Goal: Check status: Check status

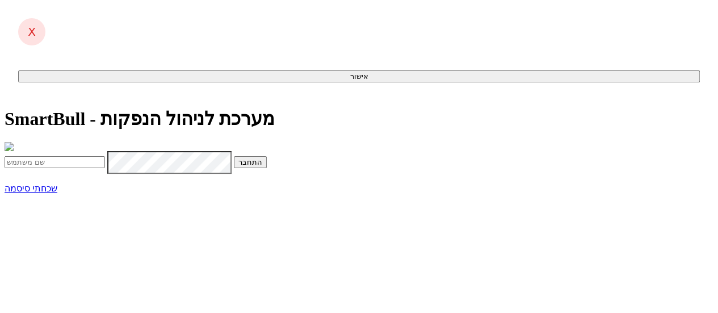
type input "[EMAIL_ADDRESS][DOMAIN_NAME]"
click at [267, 168] on button "התחבר" at bounding box center [250, 162] width 33 height 12
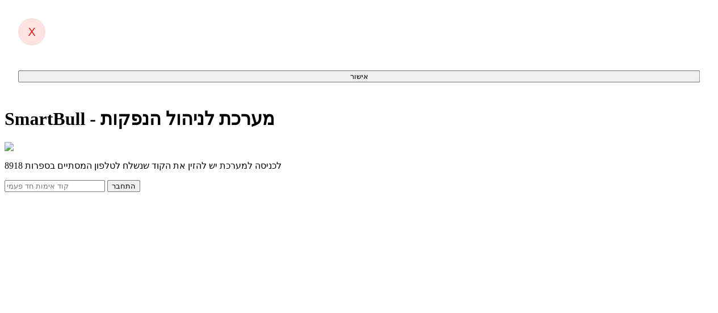
click at [105, 192] on input "text" at bounding box center [55, 186] width 100 height 12
type input "779722"
click at [107, 180] on button "התחבר" at bounding box center [123, 186] width 33 height 12
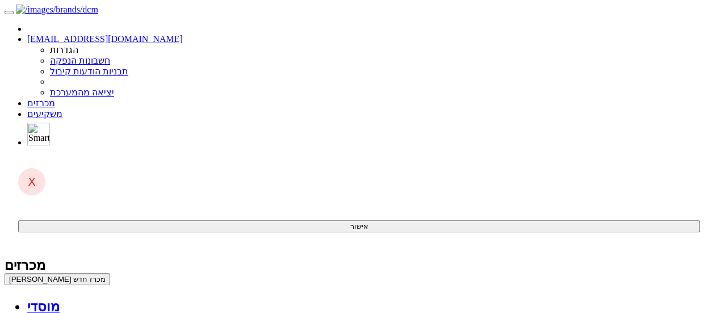
scroll to position [57, 0]
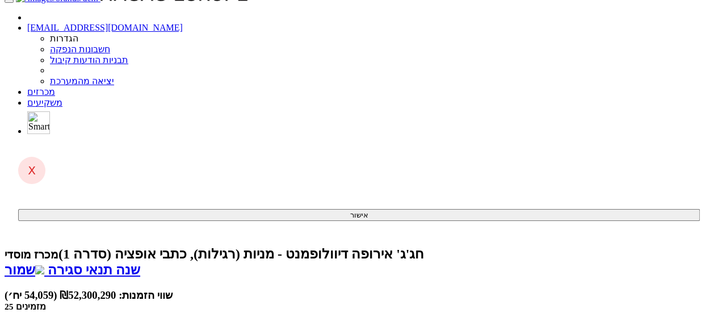
scroll to position [170, 0]
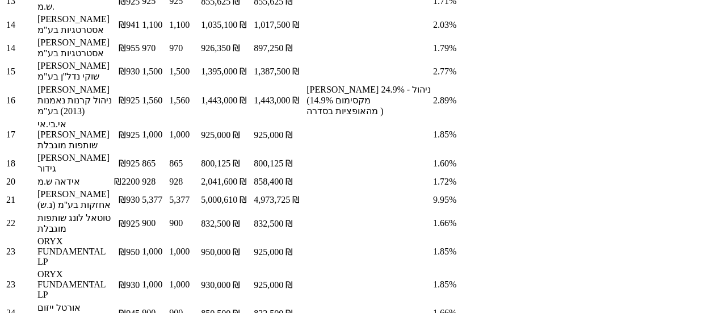
scroll to position [1089, 0]
